Goal: Use online tool/utility: Utilize a website feature to perform a specific function

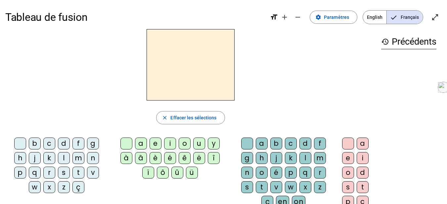
click at [34, 145] on div "b" at bounding box center [35, 144] width 12 height 12
click at [142, 145] on div "a" at bounding box center [141, 144] width 12 height 12
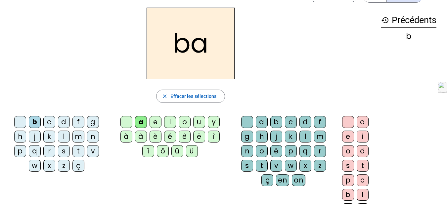
scroll to position [33, 0]
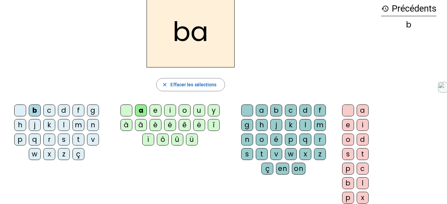
click at [359, 154] on div "t" at bounding box center [362, 154] width 12 height 12
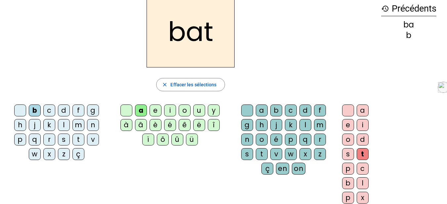
click at [346, 126] on div "e" at bounding box center [348, 125] width 12 height 12
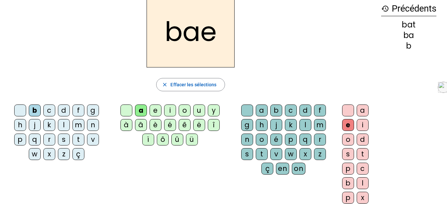
click at [359, 110] on div "a" at bounding box center [362, 110] width 12 height 12
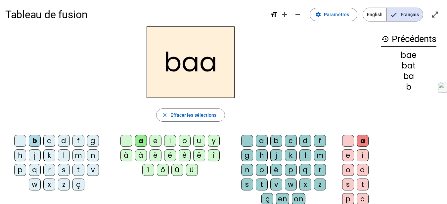
scroll to position [0, 0]
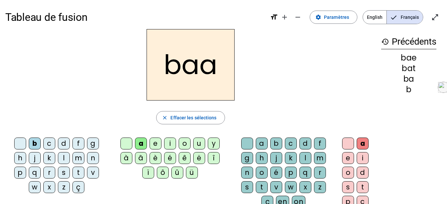
click at [214, 68] on h2 "baa" at bounding box center [190, 64] width 88 height 71
click at [179, 119] on span "Effacer les sélections" at bounding box center [193, 118] width 46 height 8
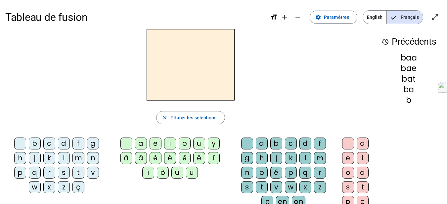
click at [35, 143] on div "b" at bounding box center [35, 144] width 12 height 12
click at [139, 145] on div "a" at bounding box center [141, 144] width 12 height 12
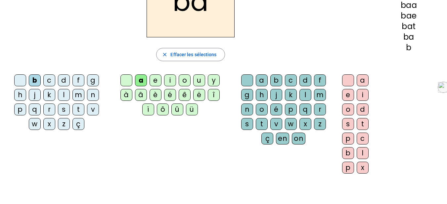
scroll to position [66, 0]
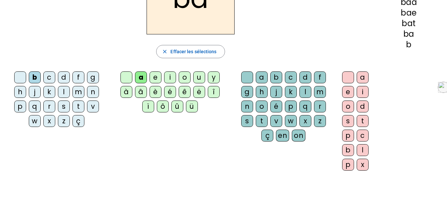
click at [317, 107] on div "r" at bounding box center [320, 106] width 12 height 12
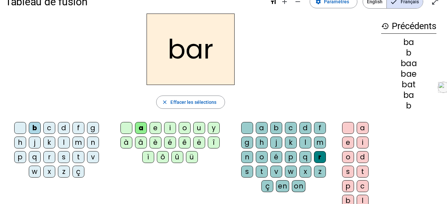
scroll to position [0, 0]
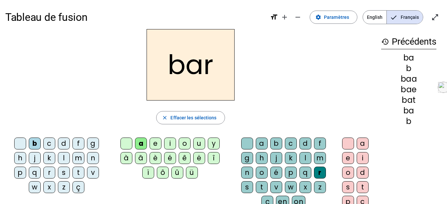
click at [19, 172] on div "p" at bounding box center [20, 173] width 12 height 12
click at [34, 142] on div "b" at bounding box center [35, 144] width 12 height 12
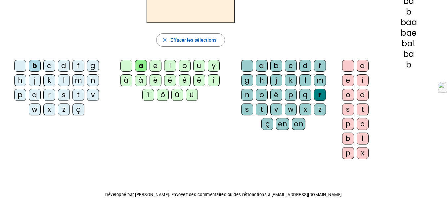
scroll to position [66, 0]
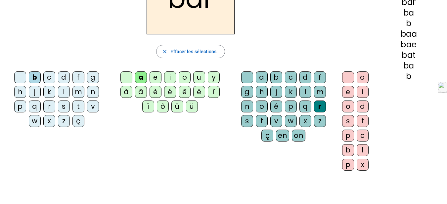
click at [305, 95] on div "l" at bounding box center [305, 92] width 12 height 12
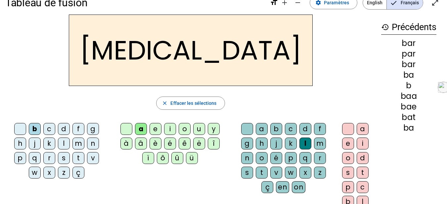
scroll to position [0, 0]
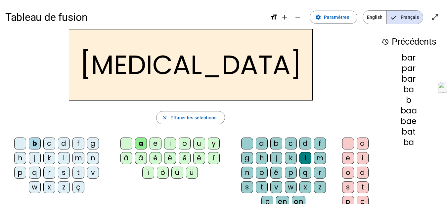
click at [199, 143] on div "u" at bounding box center [199, 144] width 12 height 12
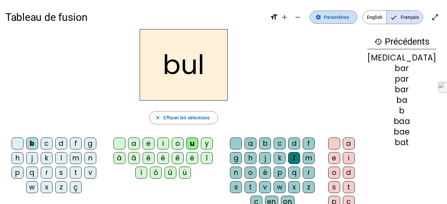
click at [338, 17] on span "Paramètres" at bounding box center [336, 17] width 25 height 8
